Goal: Navigation & Orientation: Find specific page/section

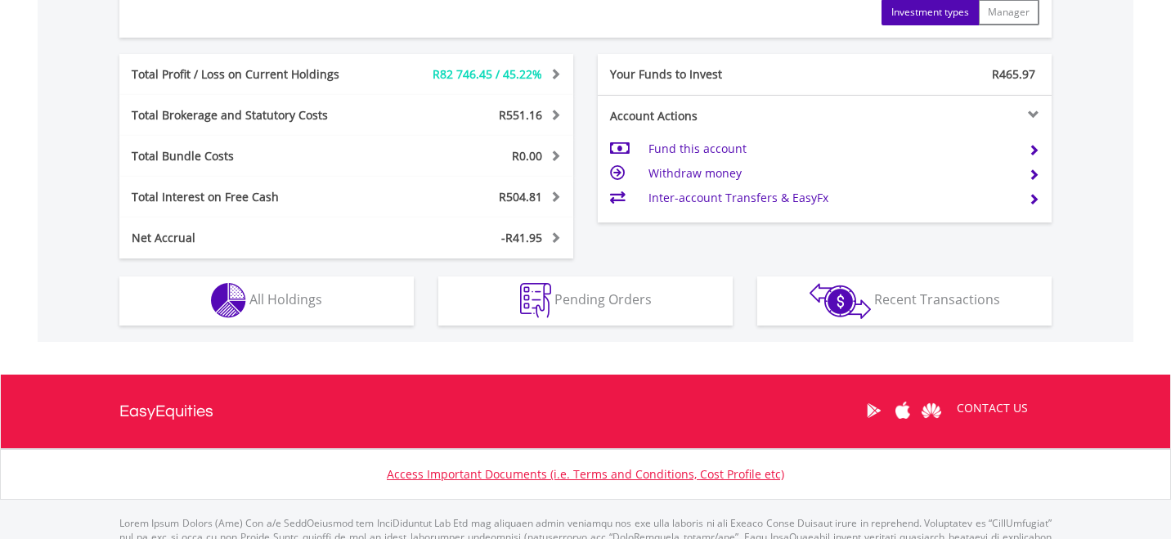
scroll to position [943, 0]
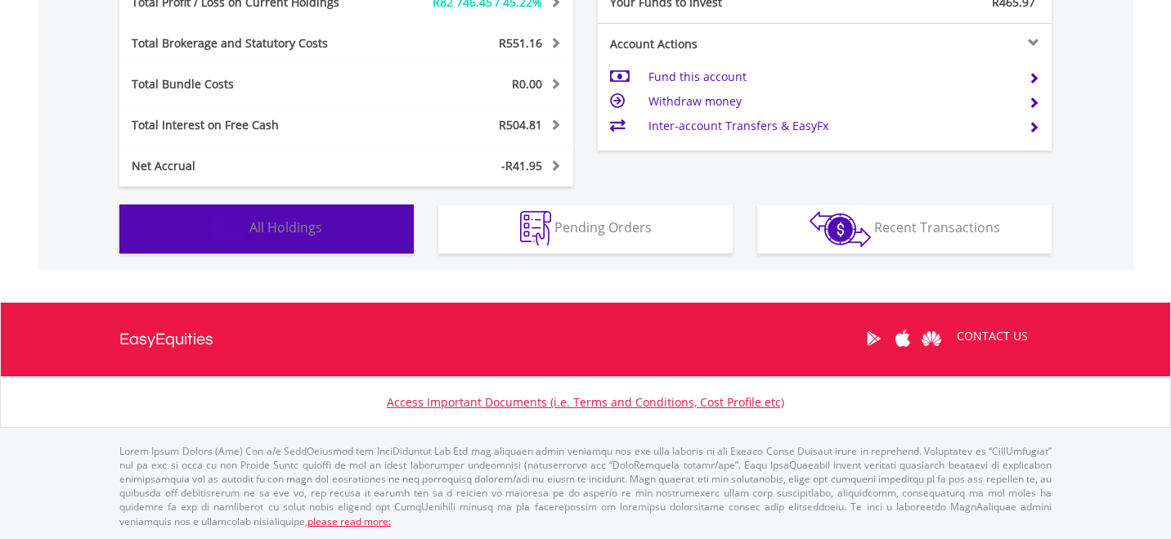
click at [281, 228] on span "All Holdings" at bounding box center [285, 227] width 73 height 18
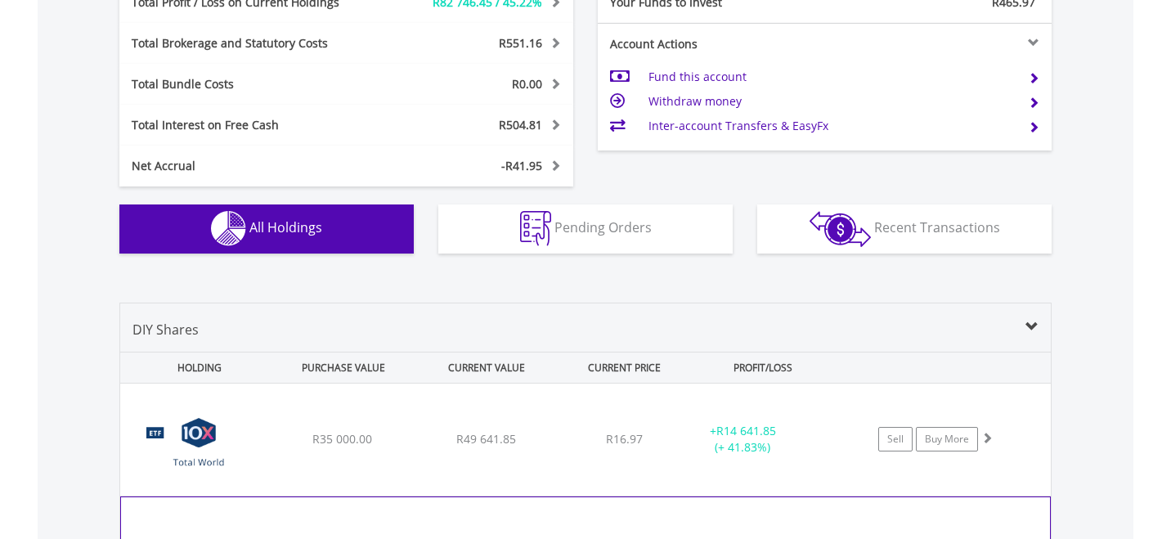
scroll to position [1246, 0]
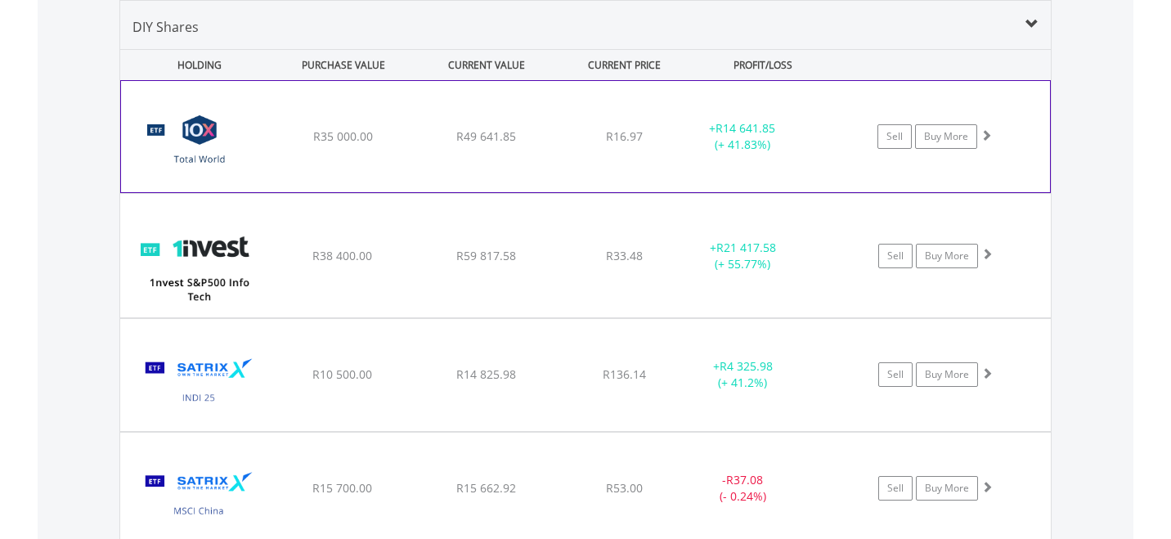
click at [208, 162] on img at bounding box center [199, 144] width 141 height 87
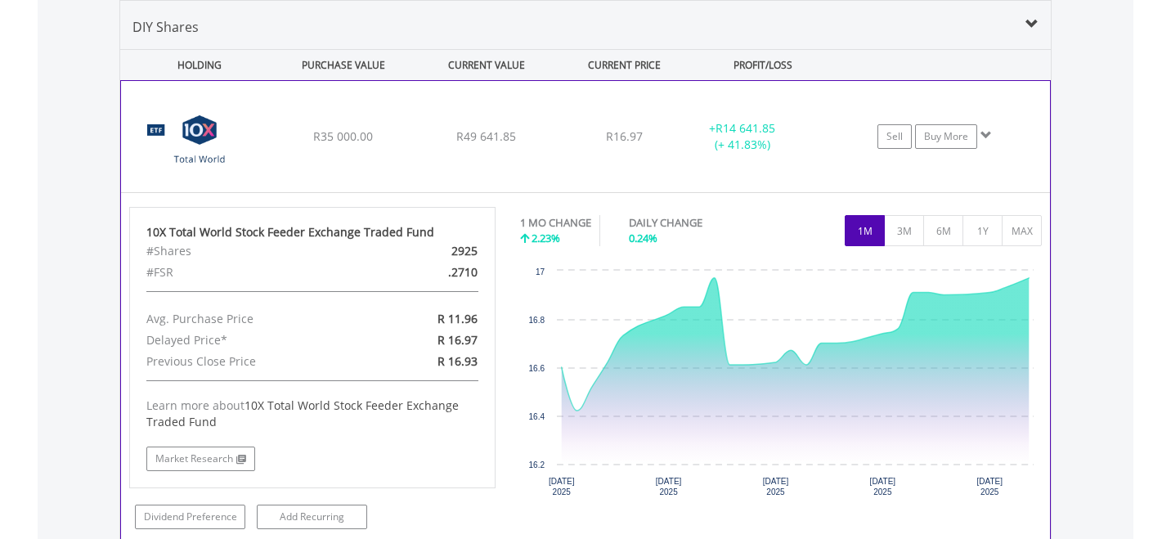
click at [208, 162] on img at bounding box center [199, 144] width 141 height 87
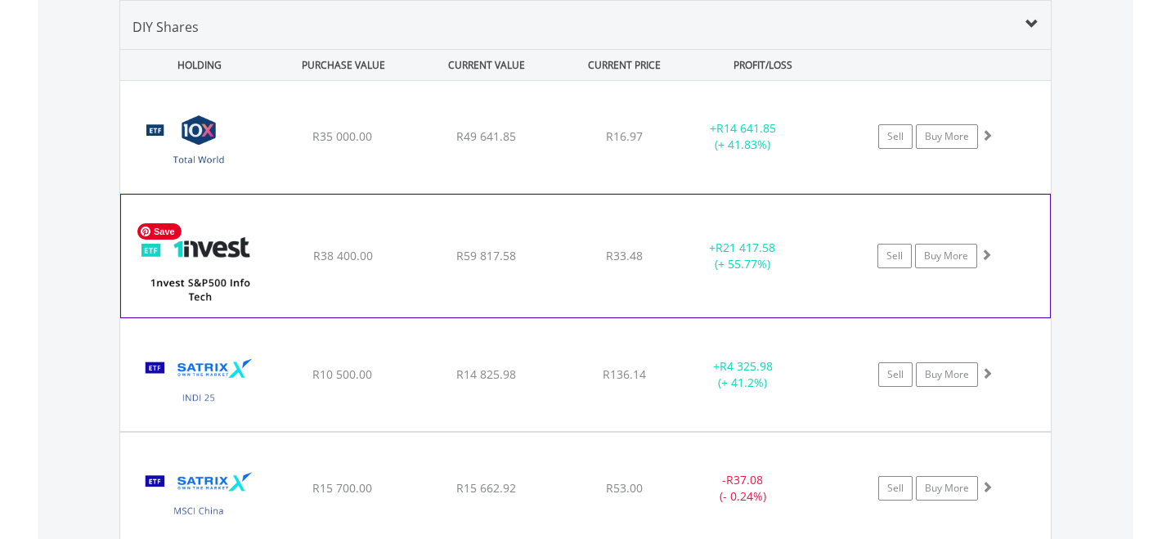
click at [226, 285] on img at bounding box center [199, 264] width 141 height 98
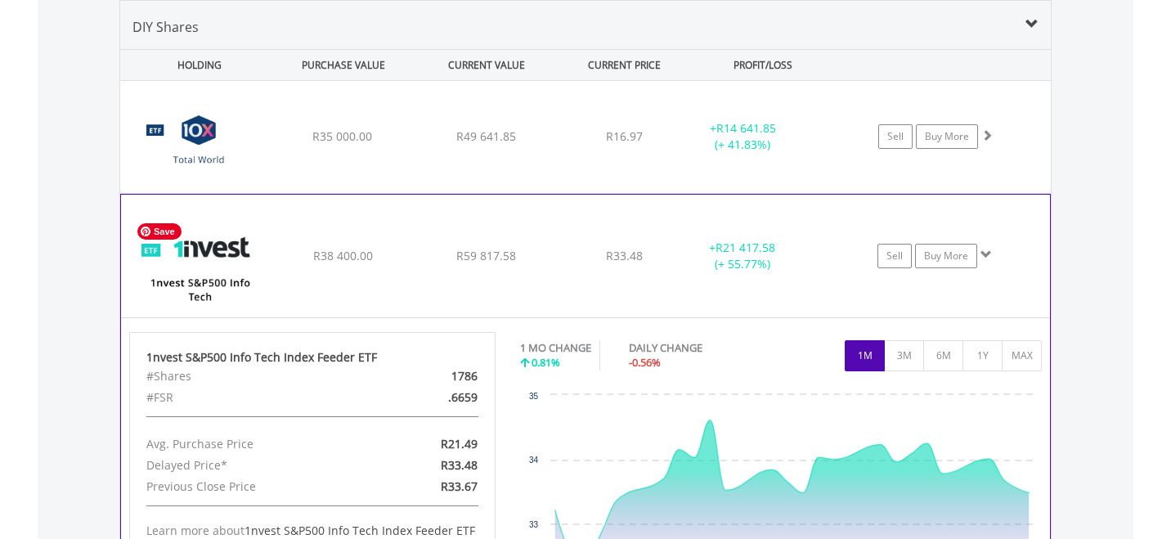
click at [226, 285] on img at bounding box center [199, 264] width 141 height 98
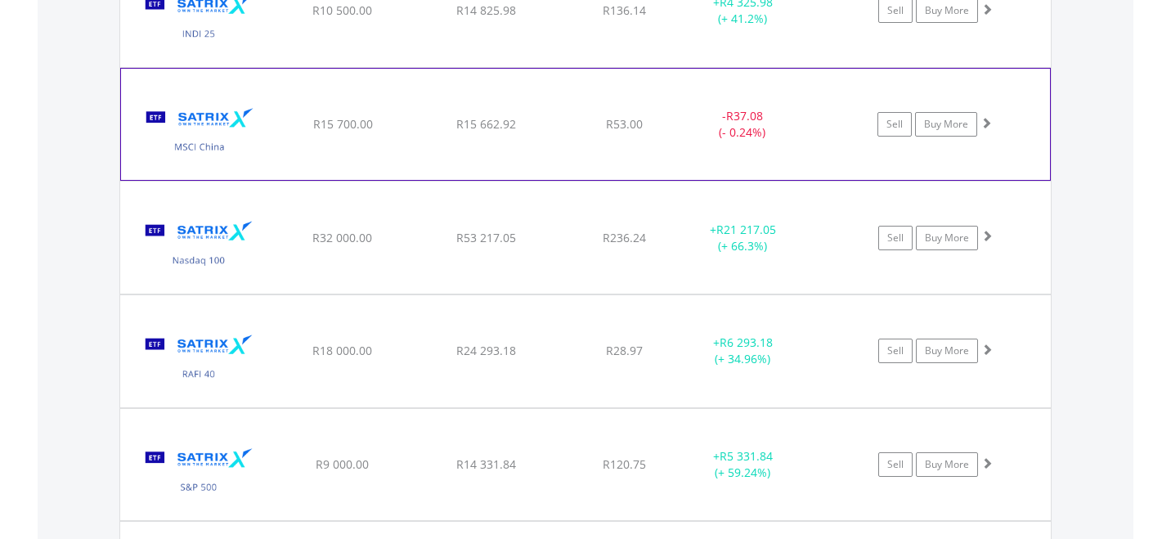
scroll to position [1573, 0]
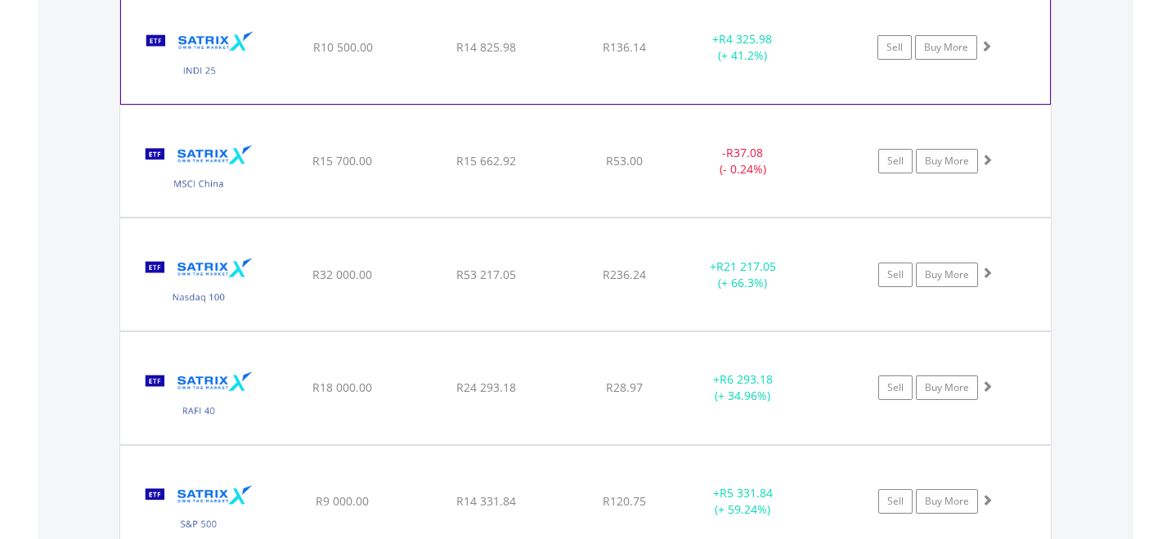
click at [212, 70] on img at bounding box center [199, 55] width 141 height 87
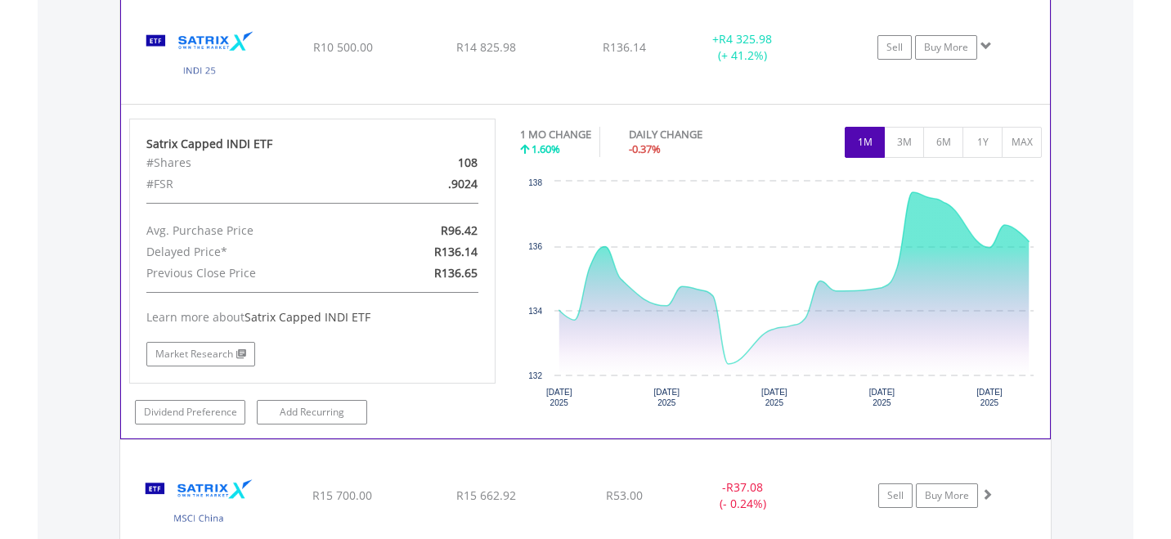
click at [213, 70] on img at bounding box center [199, 55] width 141 height 87
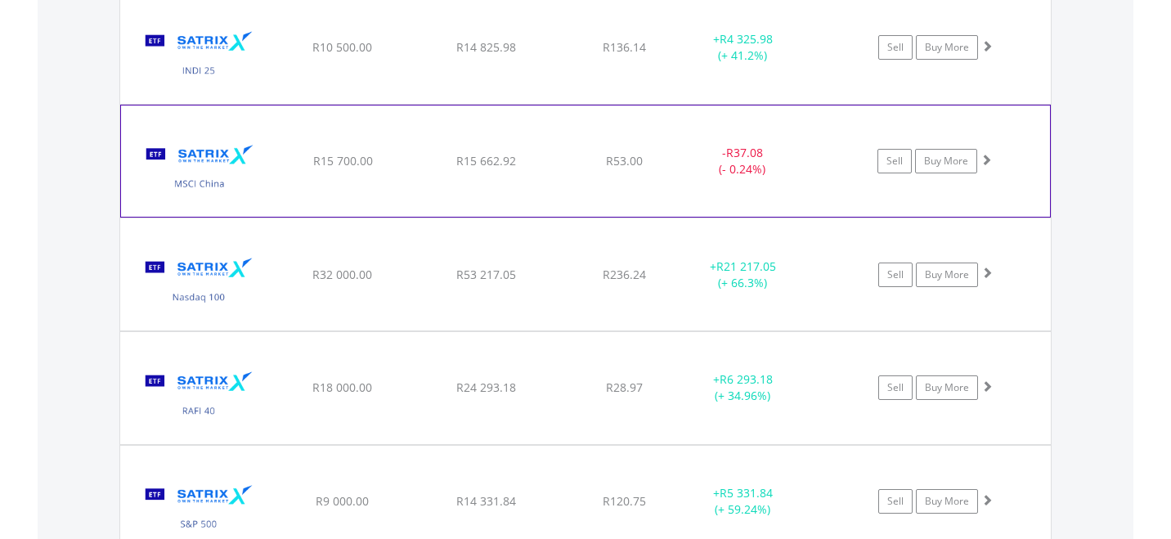
click at [219, 186] on img at bounding box center [199, 169] width 141 height 87
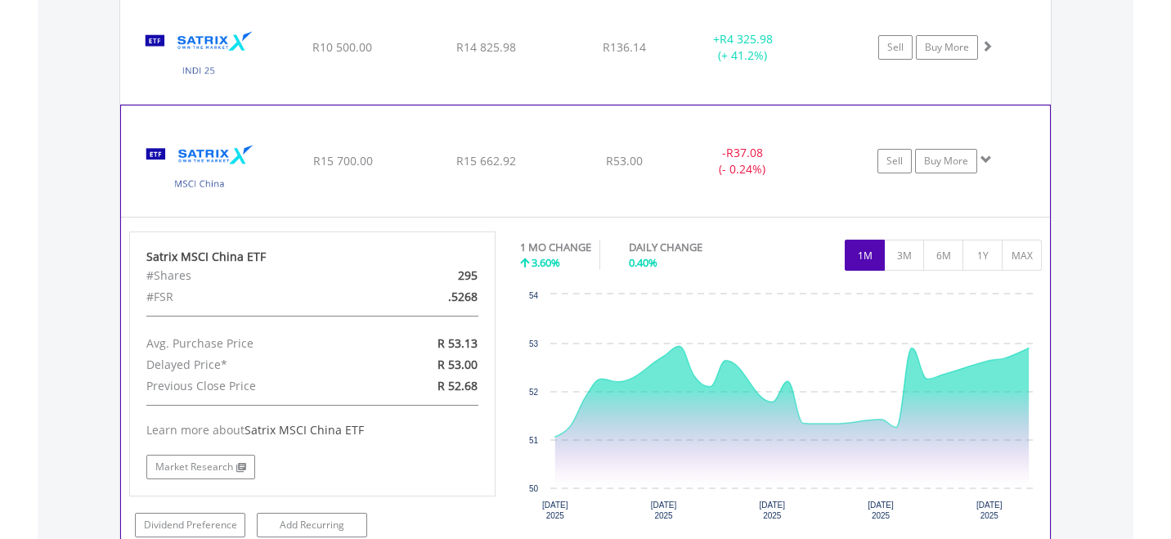
click at [219, 185] on img at bounding box center [199, 169] width 141 height 87
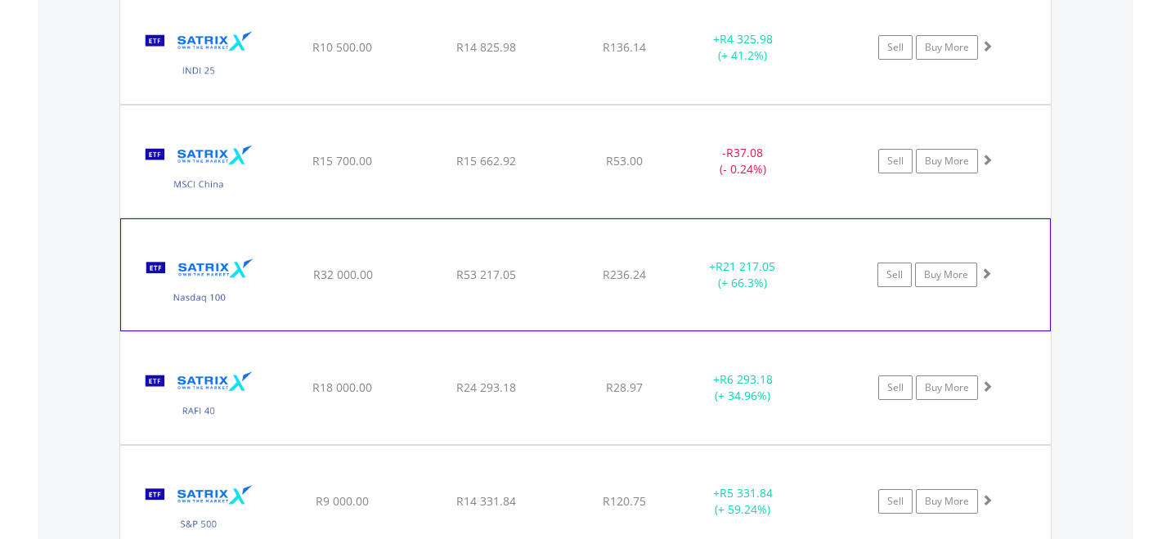
click at [213, 292] on img at bounding box center [199, 283] width 141 height 87
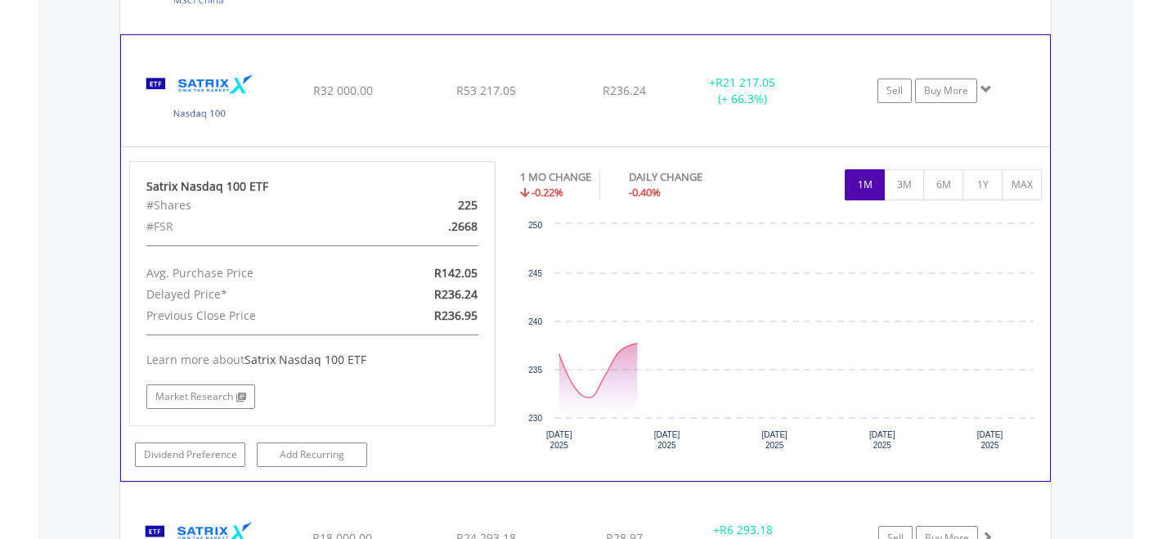
scroll to position [1818, 0]
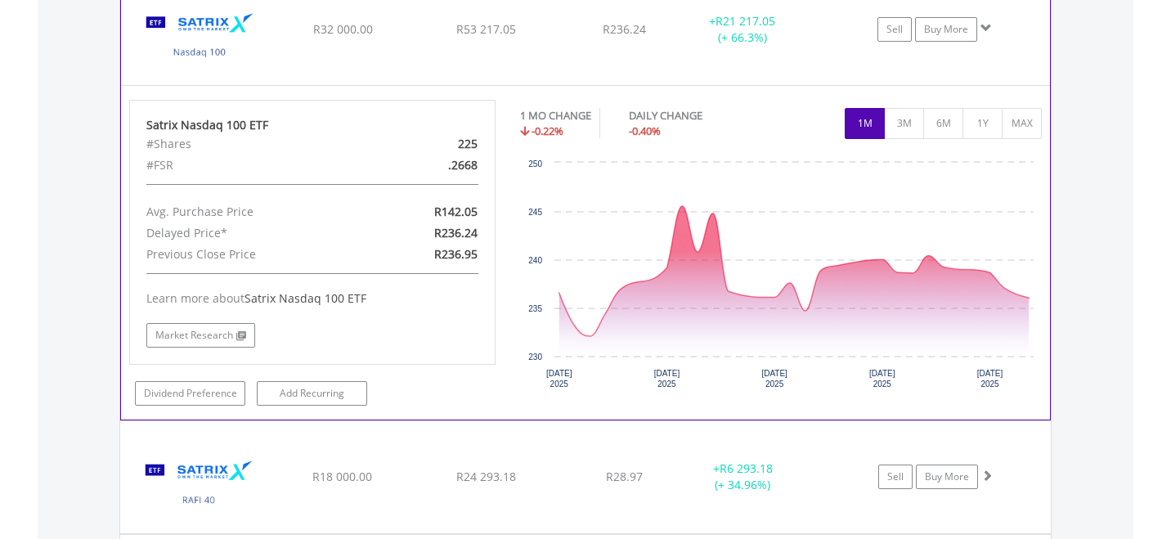
click at [209, 53] on img at bounding box center [199, 37] width 141 height 87
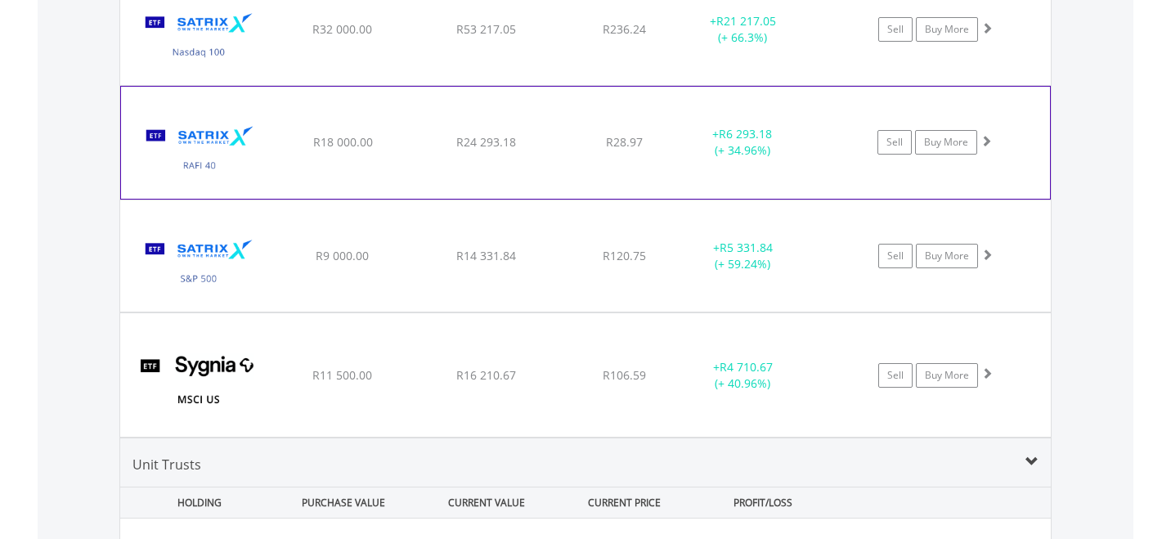
click at [208, 166] on img at bounding box center [199, 150] width 141 height 87
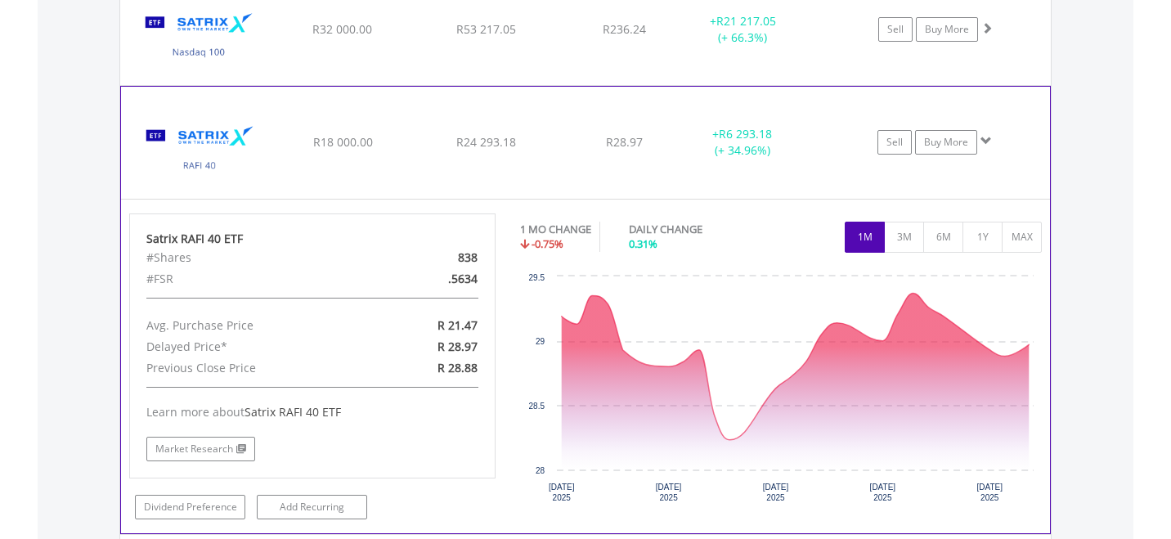
click at [208, 164] on img at bounding box center [199, 150] width 141 height 87
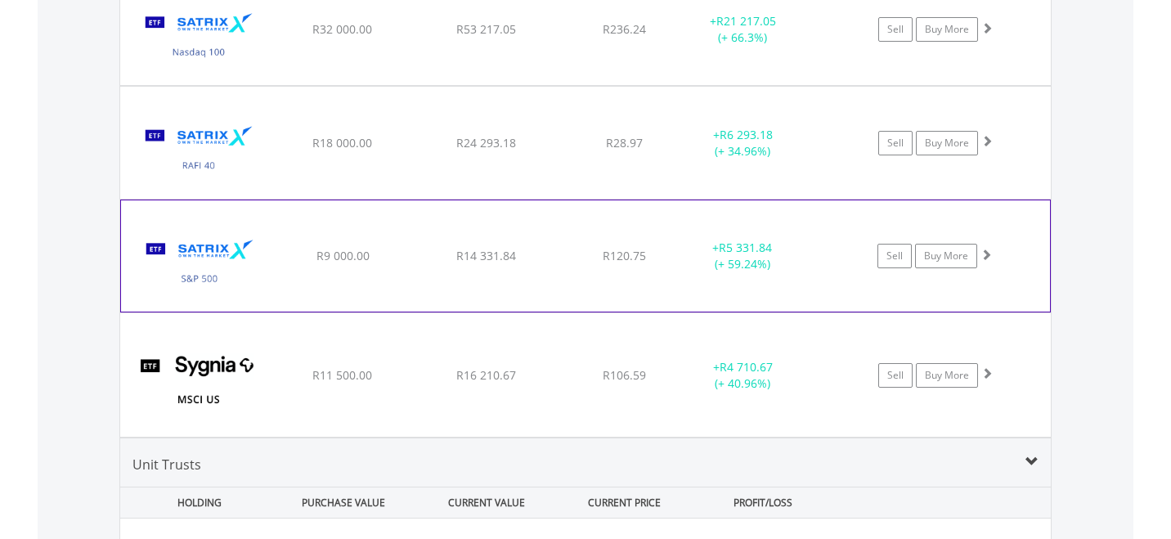
click at [217, 279] on img at bounding box center [199, 264] width 141 height 87
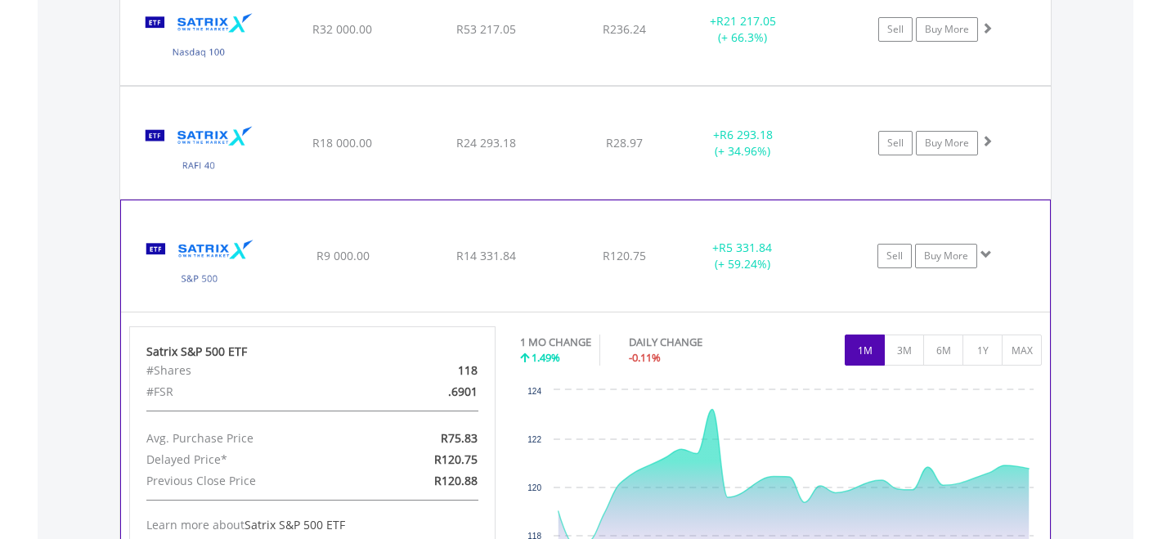
click at [218, 277] on img at bounding box center [199, 264] width 141 height 87
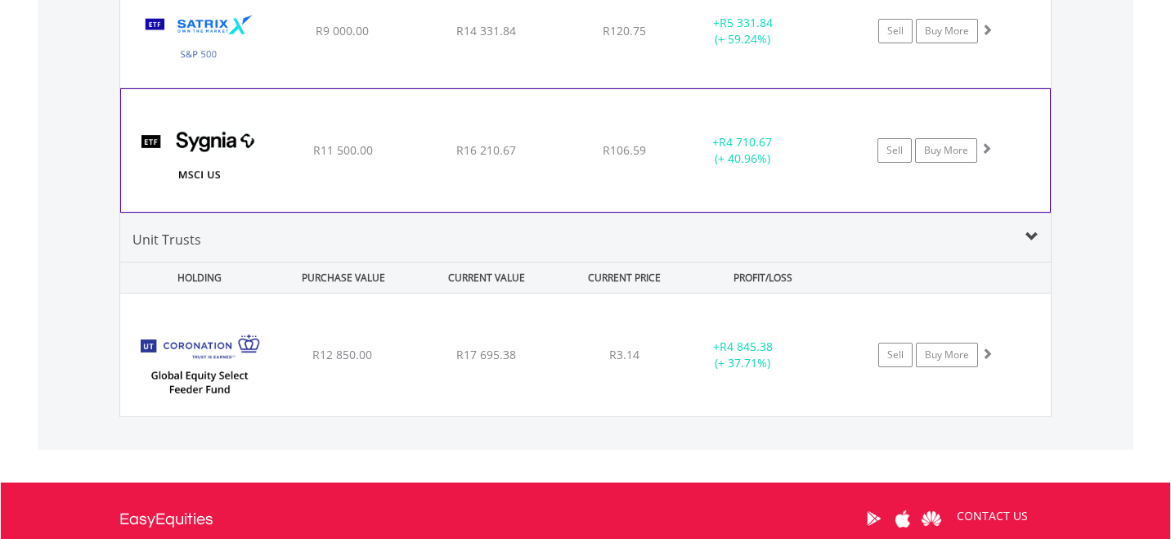
scroll to position [2064, 0]
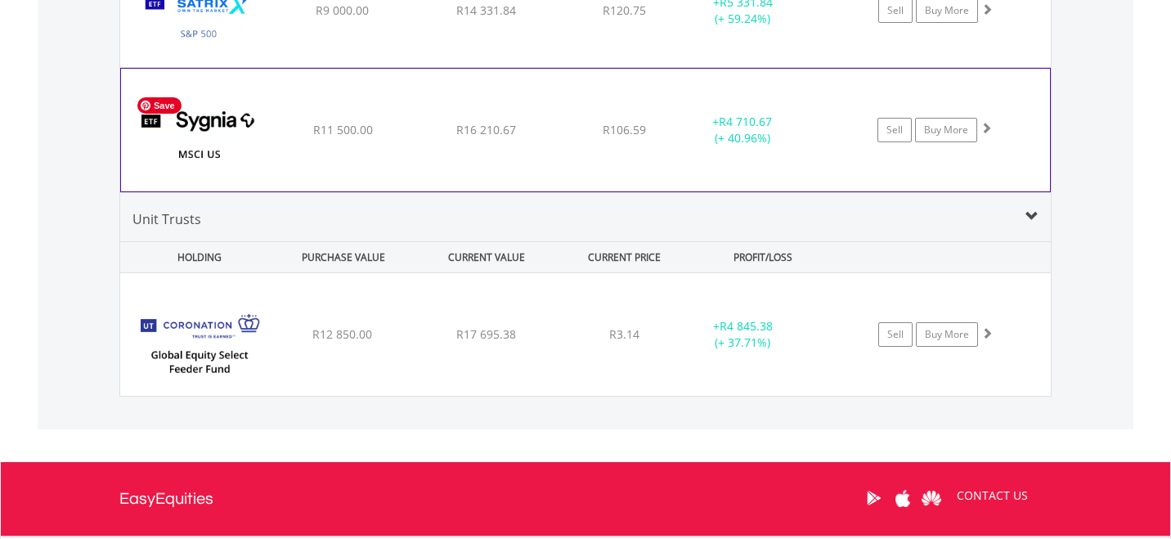
click at [212, 154] on img at bounding box center [199, 138] width 141 height 98
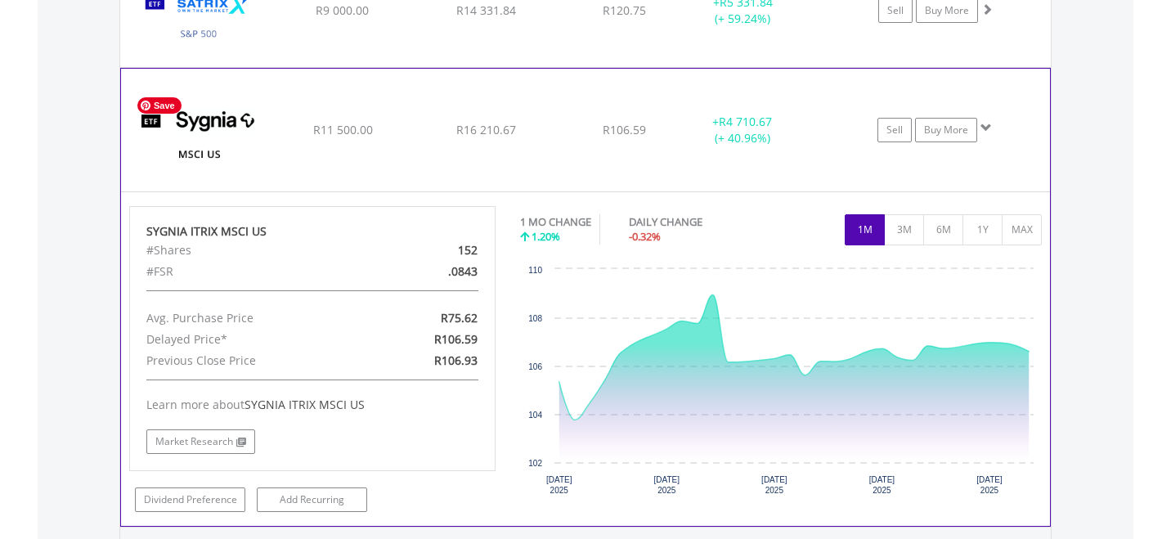
click at [212, 153] on img at bounding box center [199, 138] width 141 height 98
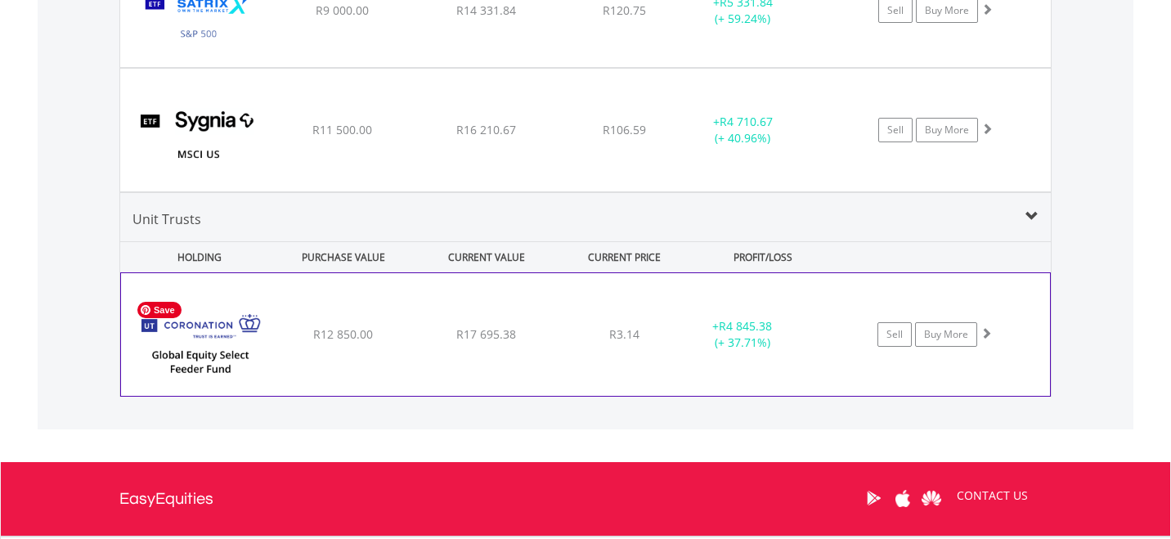
click at [209, 358] on img at bounding box center [199, 343] width 141 height 98
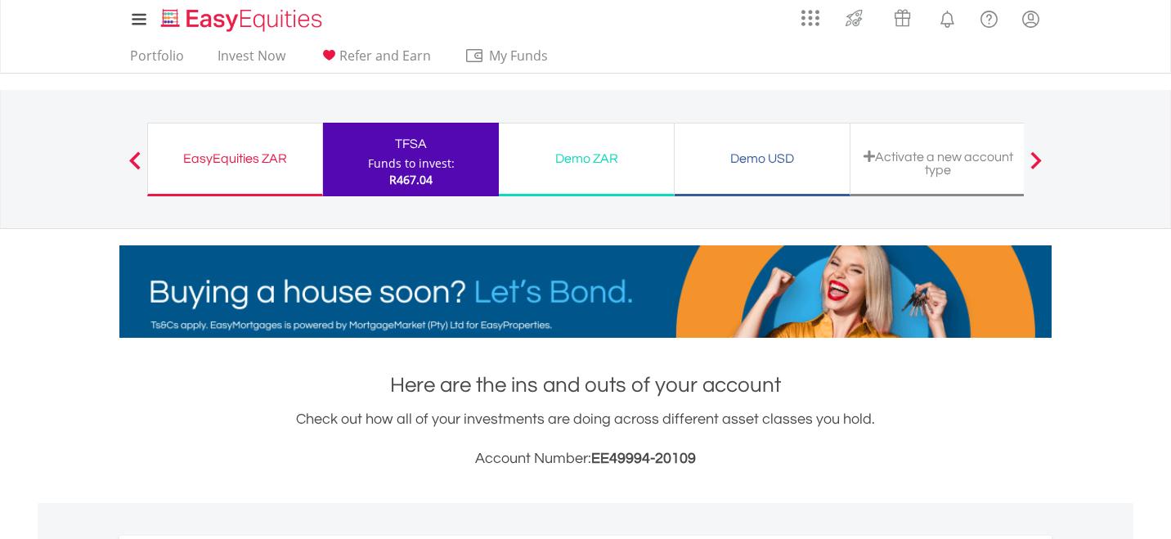
scroll to position [0, 0]
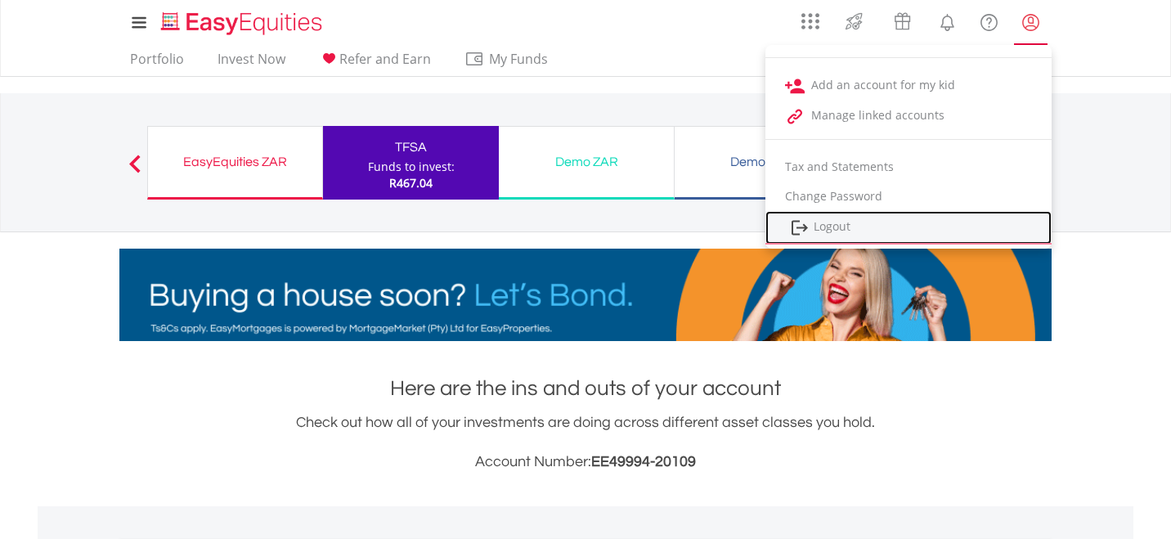
click at [828, 228] on link "Logout" at bounding box center [909, 228] width 286 height 34
